Goal: Transaction & Acquisition: Purchase product/service

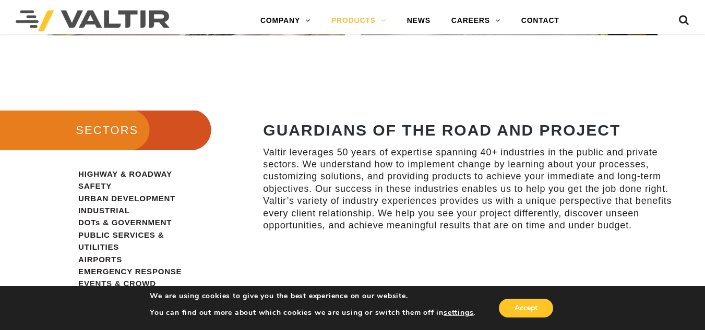
scroll to position [577, 0]
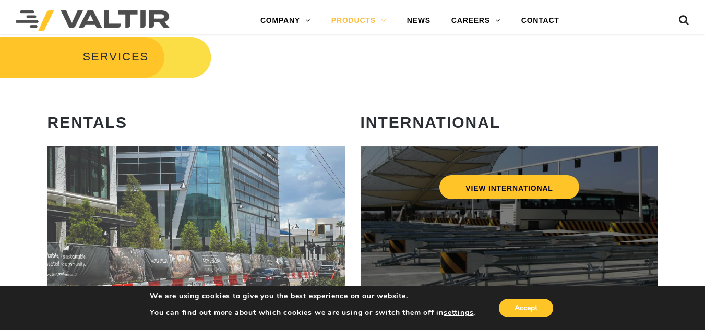
click at [432, 200] on div "VIEW INTERNATIONAL" at bounding box center [509, 187] width 256 height 34
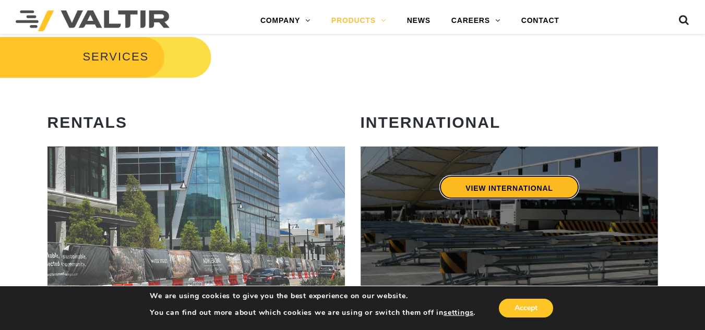
click at [494, 190] on link "VIEW INTERNATIONAL" at bounding box center [508, 187] width 139 height 24
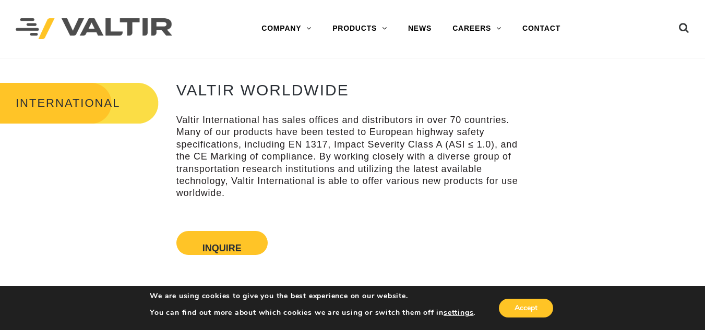
scroll to position [288, 0]
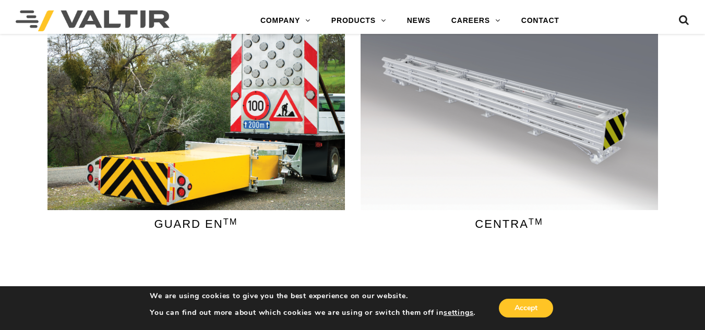
scroll to position [0, 0]
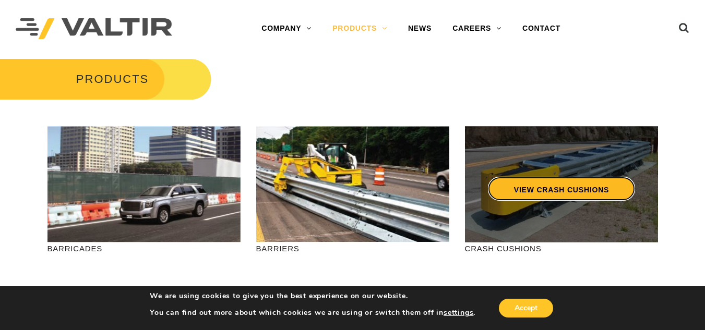
click at [566, 184] on link "VIEW CRASH CUSHIONS" at bounding box center [560, 189] width 147 height 24
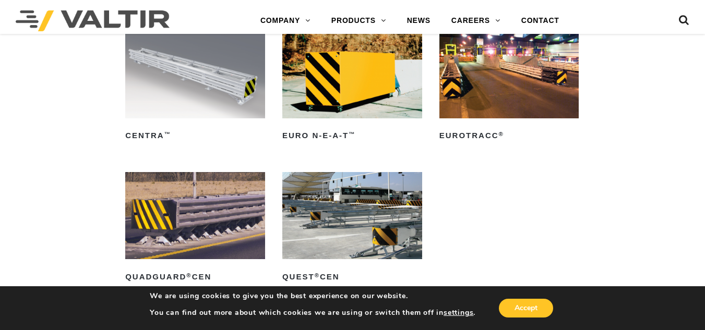
scroll to position [2864, 0]
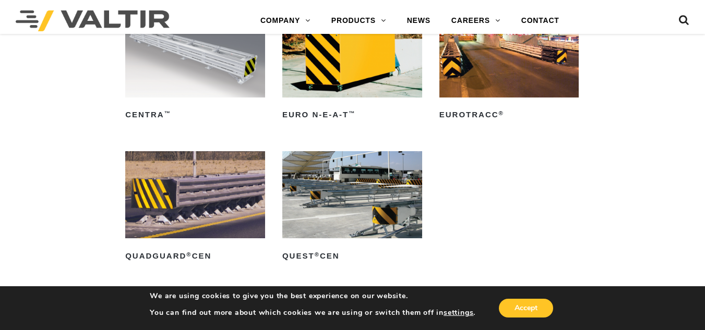
click at [183, 86] on img at bounding box center [195, 53] width 140 height 87
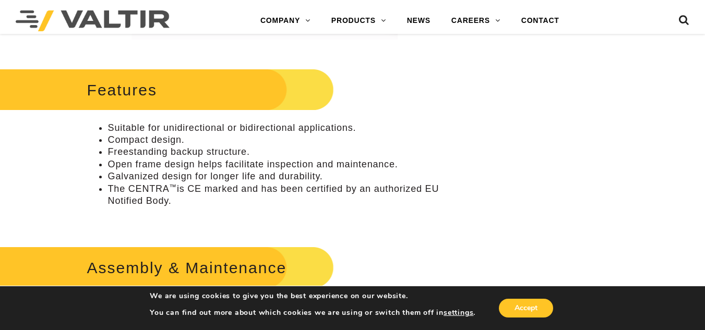
scroll to position [185, 0]
